Goal: Download file/media

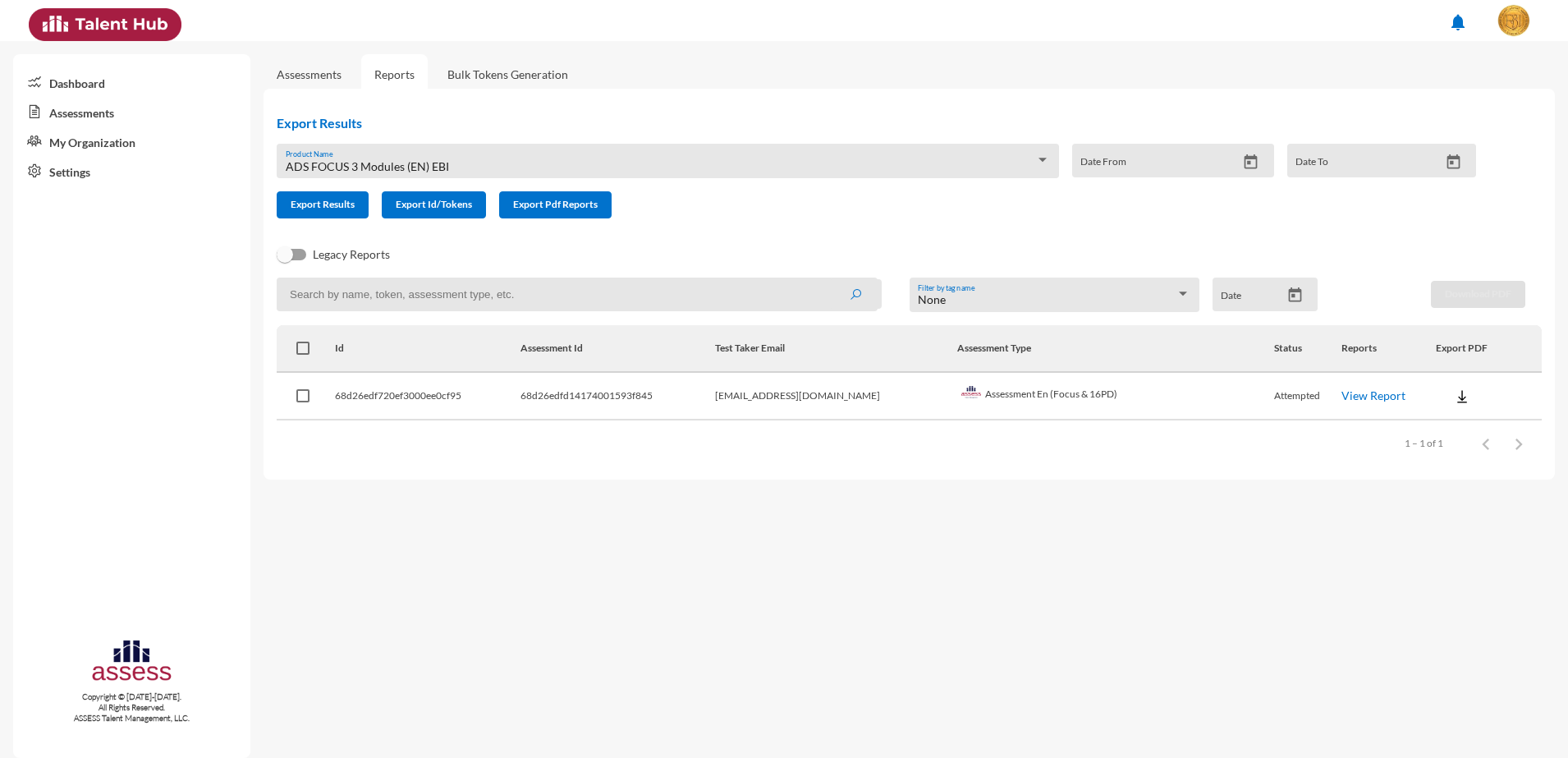
click at [488, 165] on div "ADS FOCUS 3 Modules (EN) EBI" at bounding box center [661, 167] width 751 height 14
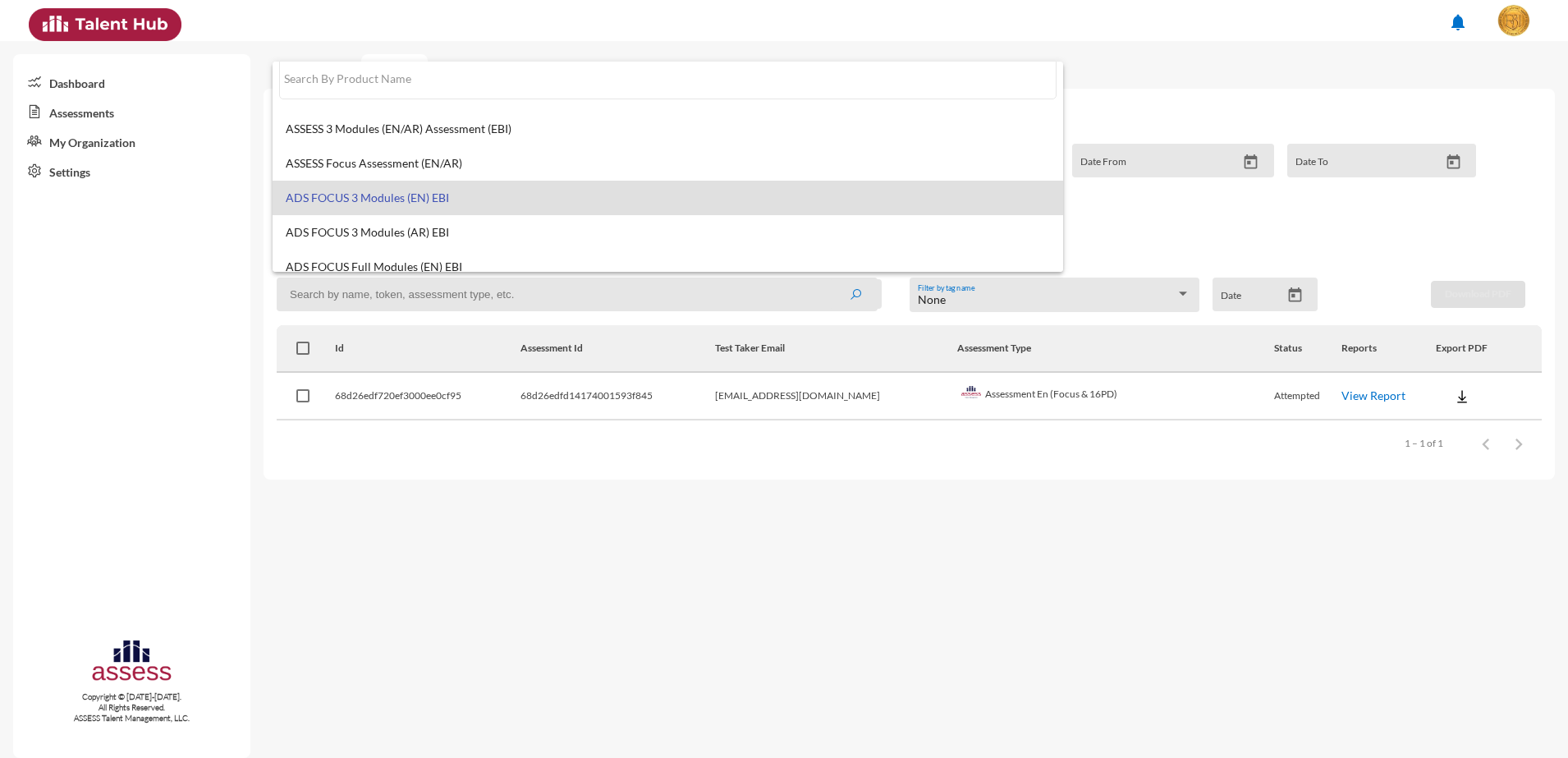
scroll to position [13, 0]
click at [672, 518] on div at bounding box center [784, 379] width 1568 height 758
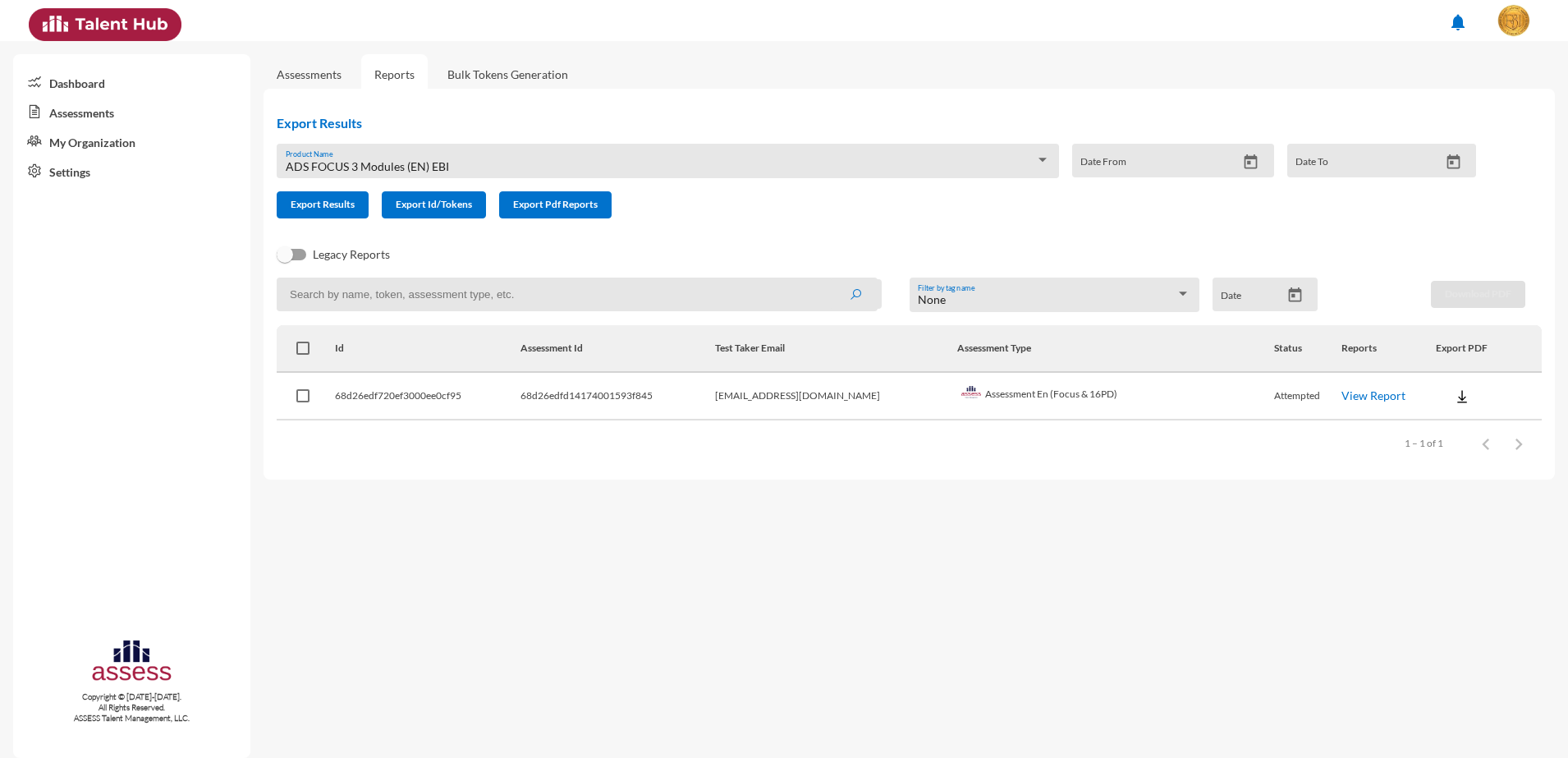
click at [379, 157] on div "ADS FOCUS 3 Modules (EN) EBI Product Name" at bounding box center [668, 165] width 765 height 25
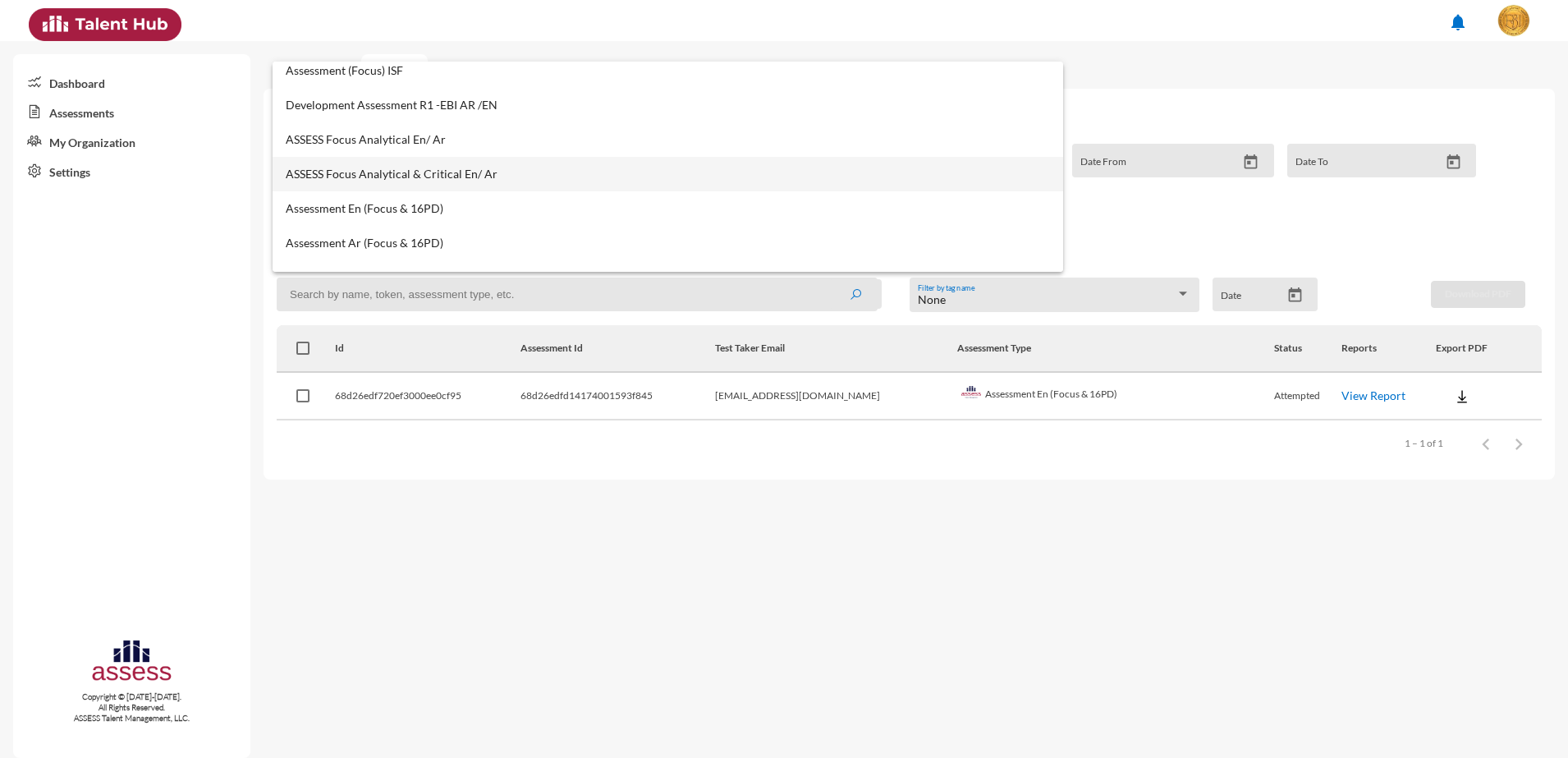
scroll to position [993, 0]
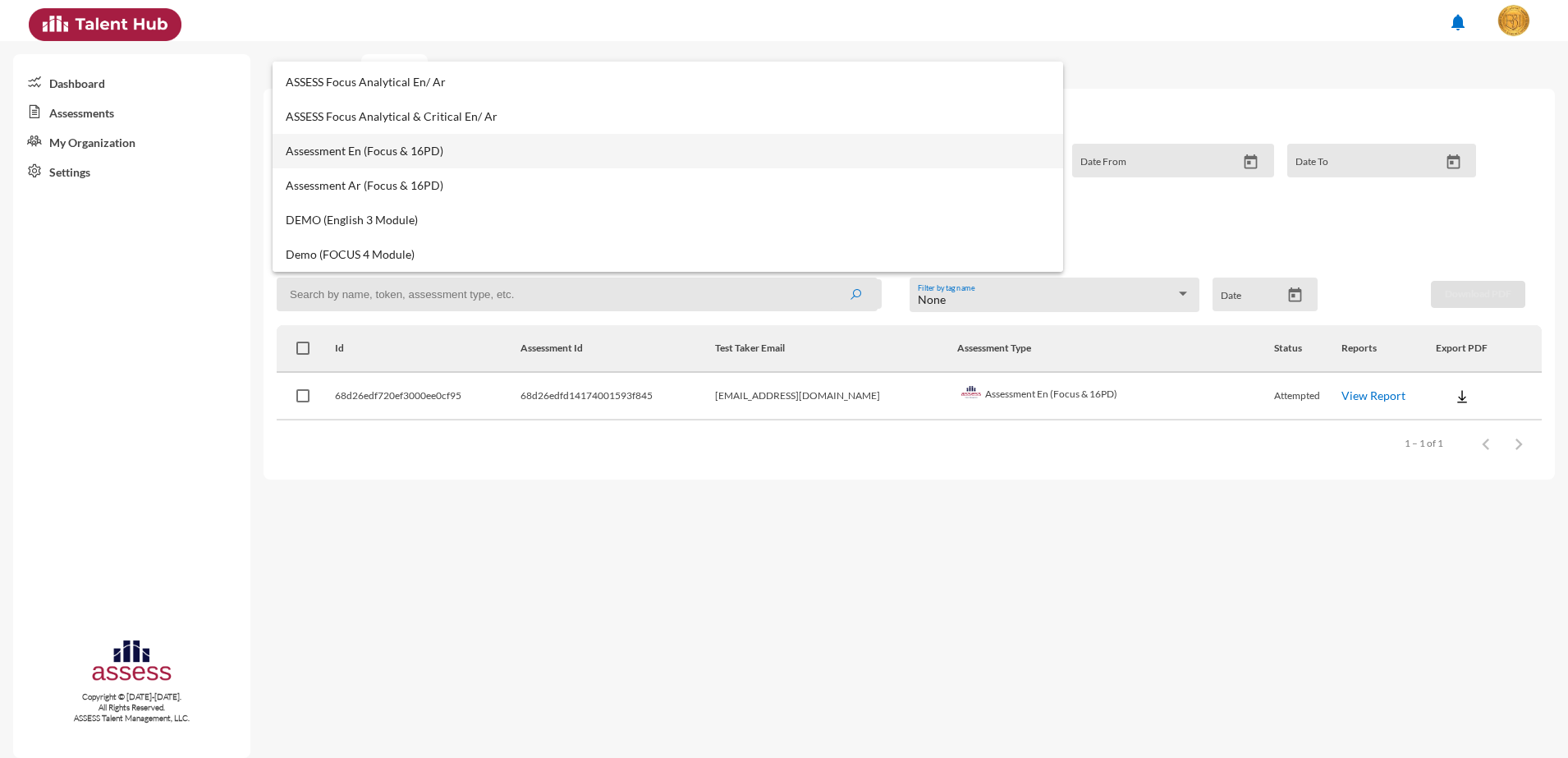
click at [440, 145] on span "Assessment En (Focus & 16PD)" at bounding box center [668, 151] width 765 height 14
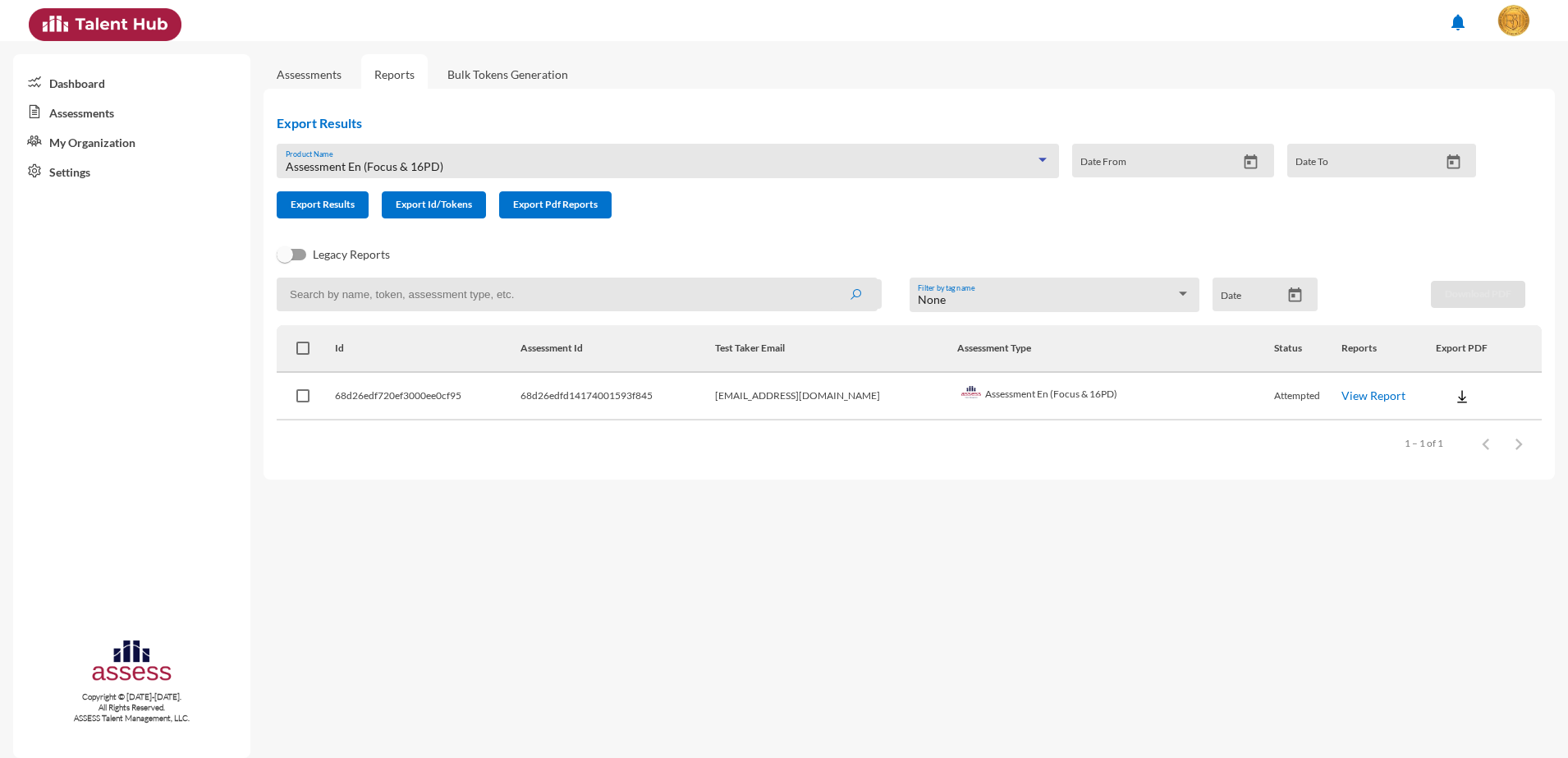
click at [497, 285] on input at bounding box center [577, 294] width 601 height 34
paste input "68d26edfd14174001593f80f"
type input "68d26edfd14174001593f80f"
click at [829, 279] on button "submit" at bounding box center [856, 294] width 52 height 30
click at [1340, 398] on link "View Report" at bounding box center [1373, 395] width 64 height 14
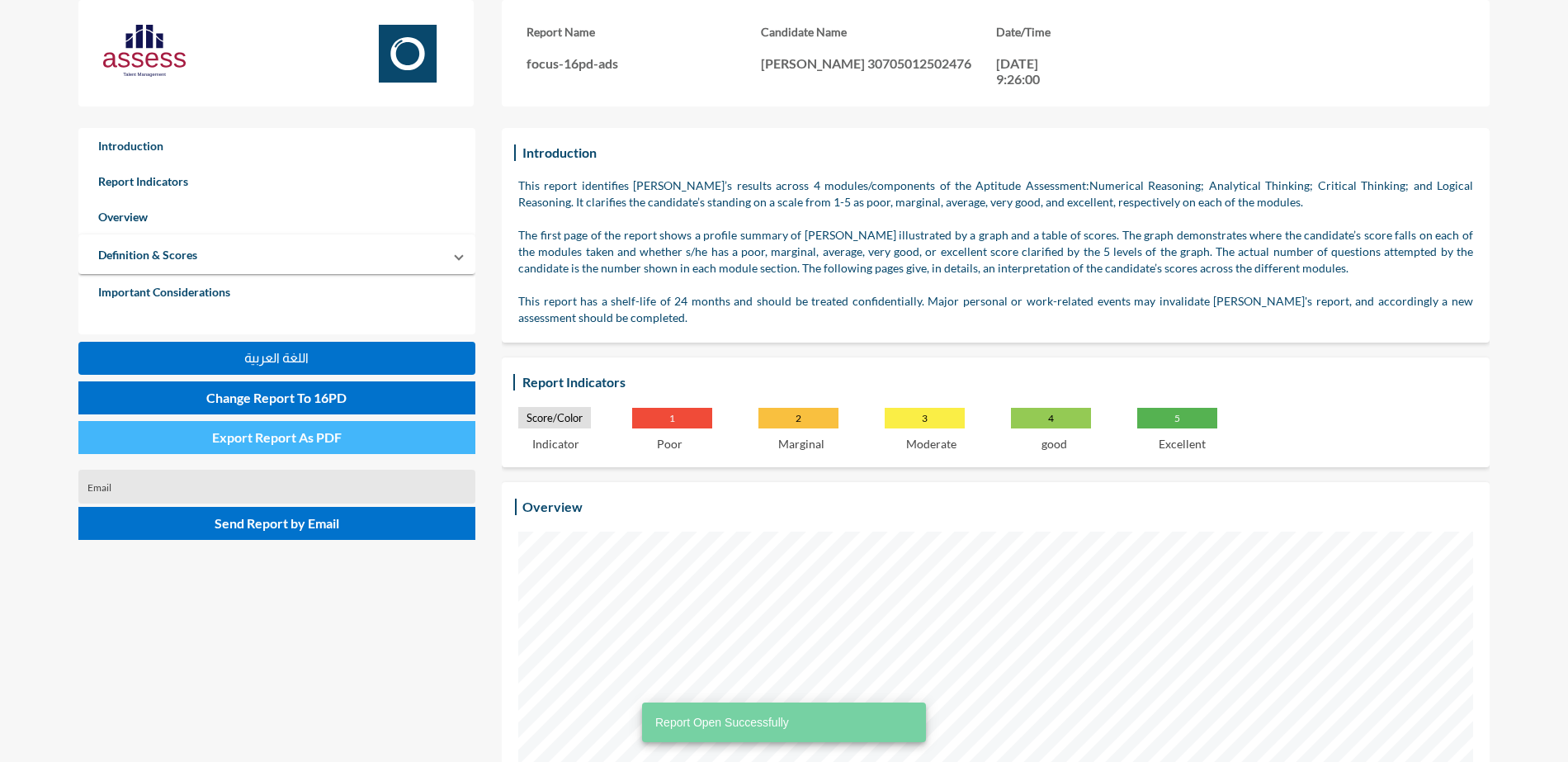
click at [383, 443] on button "Export Report As PDF" at bounding box center [276, 437] width 397 height 33
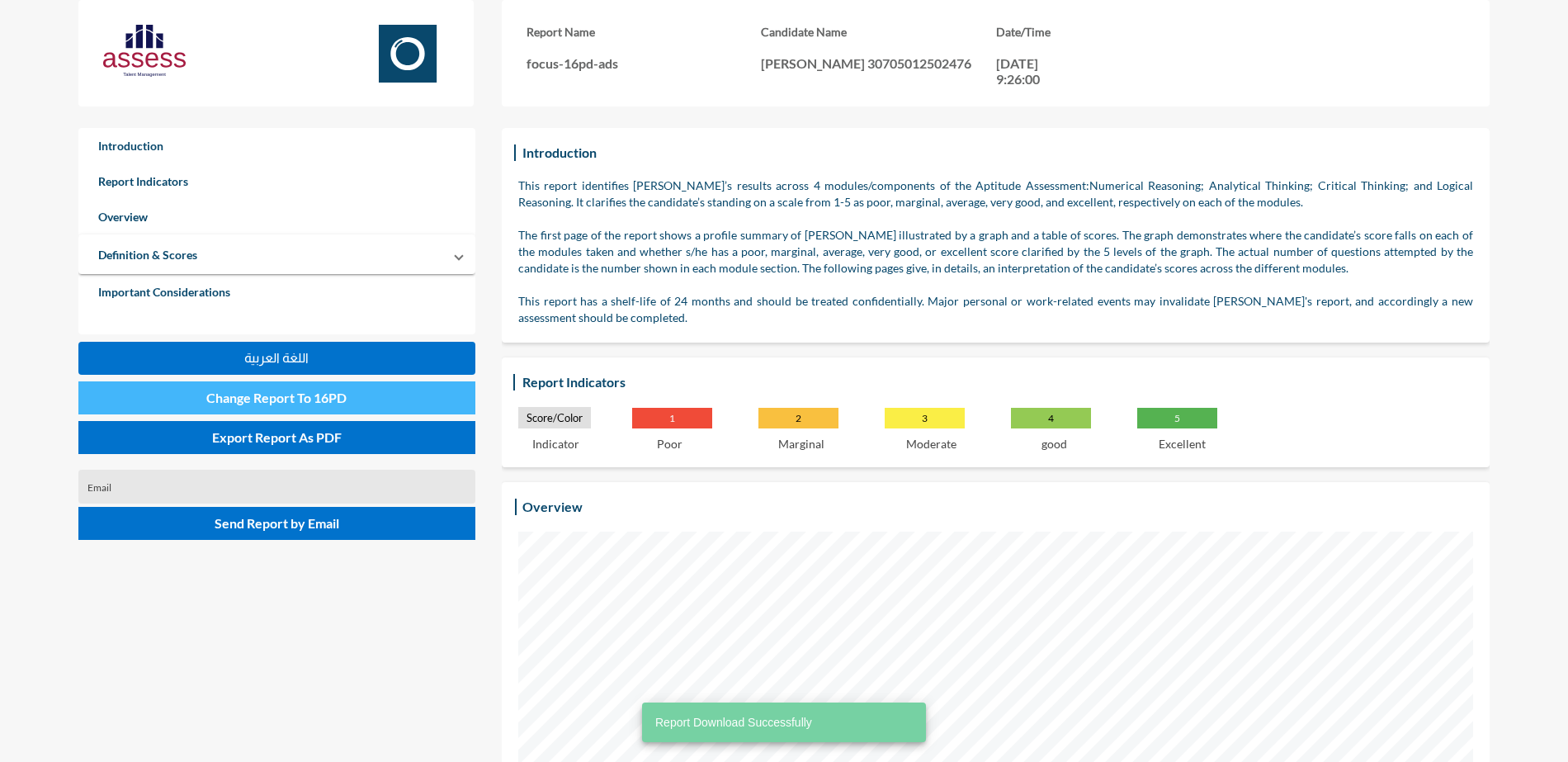
click at [338, 390] on span "Change Report To 16PD" at bounding box center [276, 397] width 140 height 15
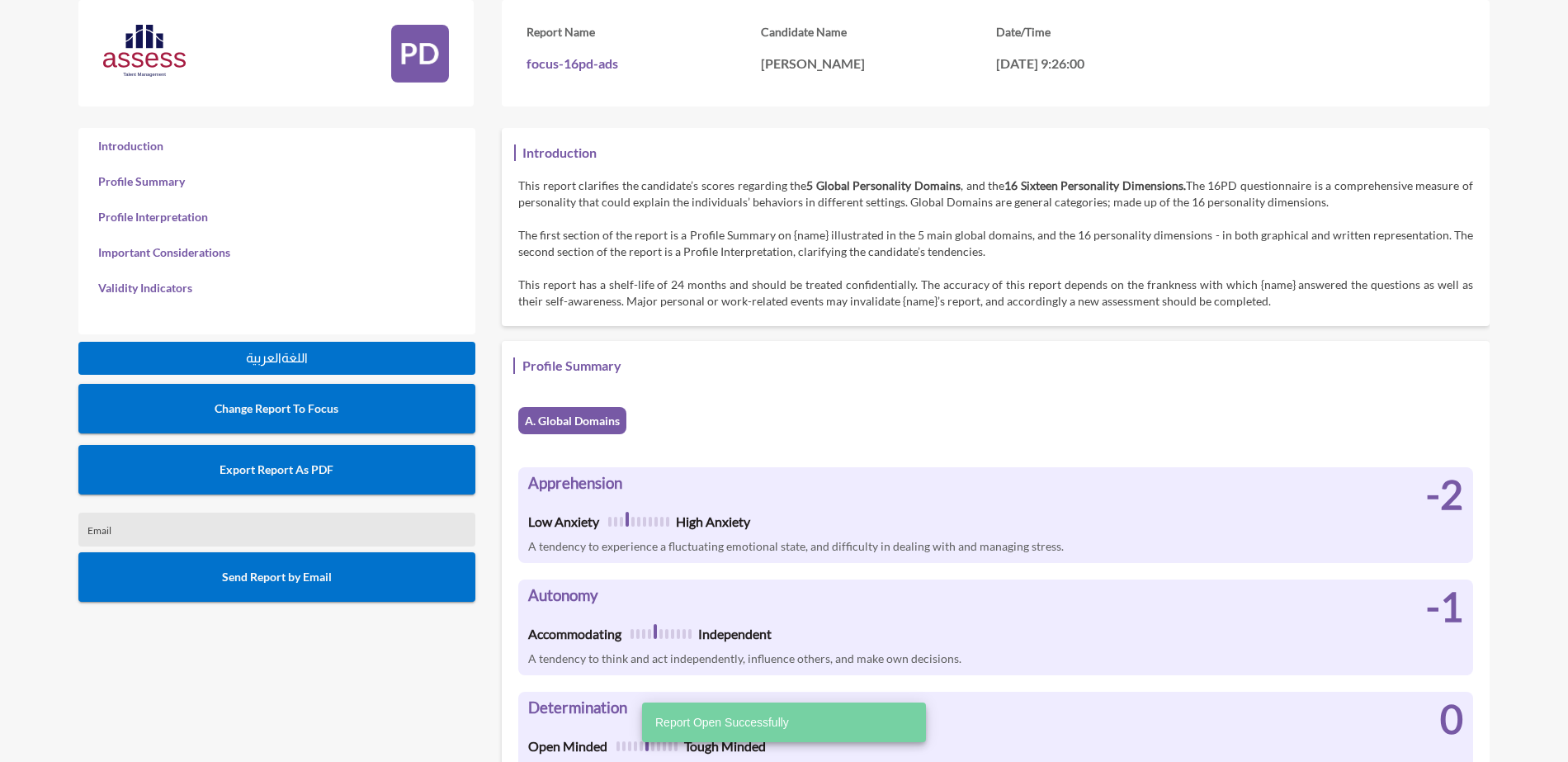
scroll to position [762, 1568]
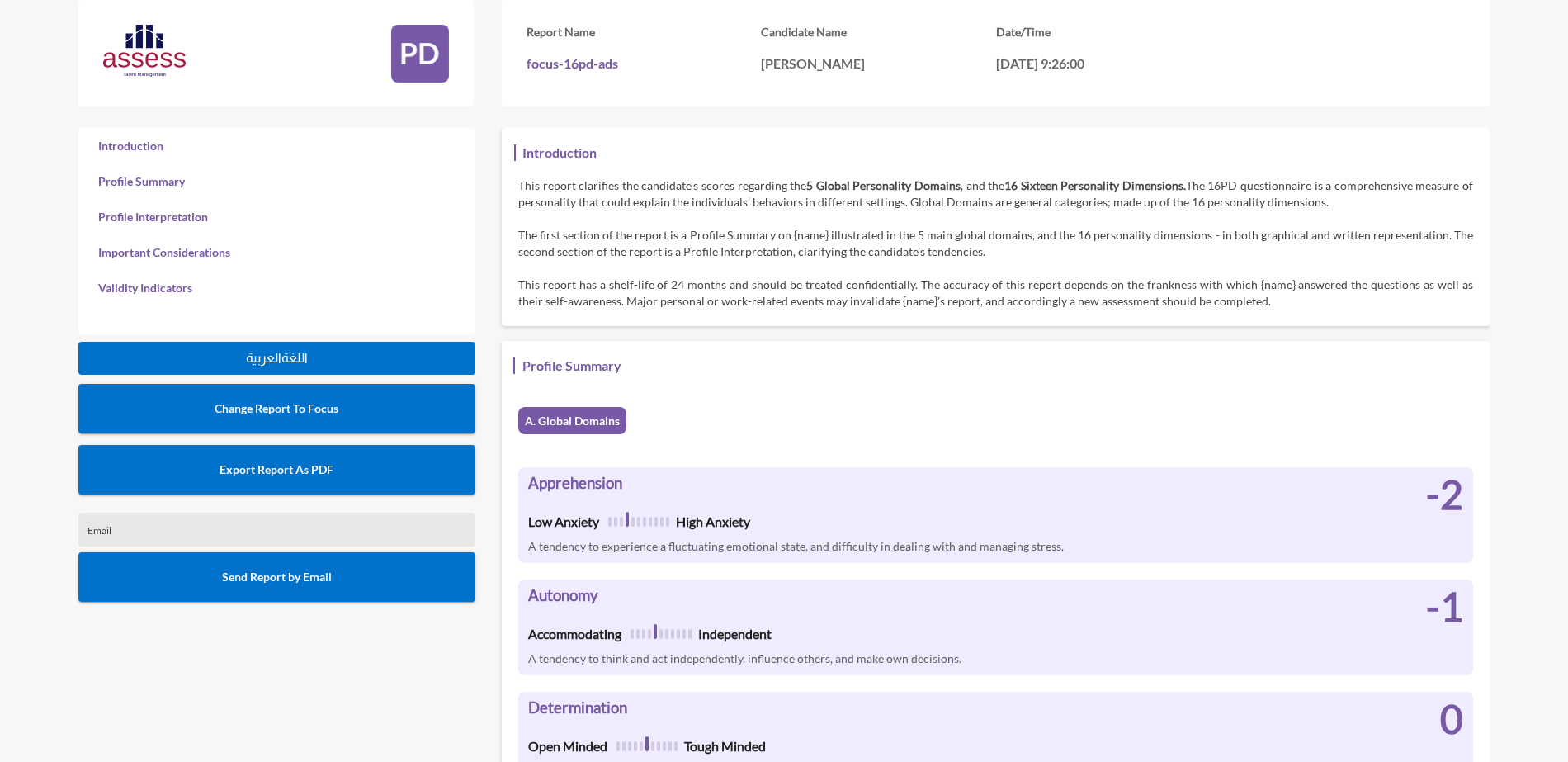
click at [304, 458] on button "Export Report As PDF" at bounding box center [276, 469] width 397 height 49
